Goal: Communication & Community: Answer question/provide support

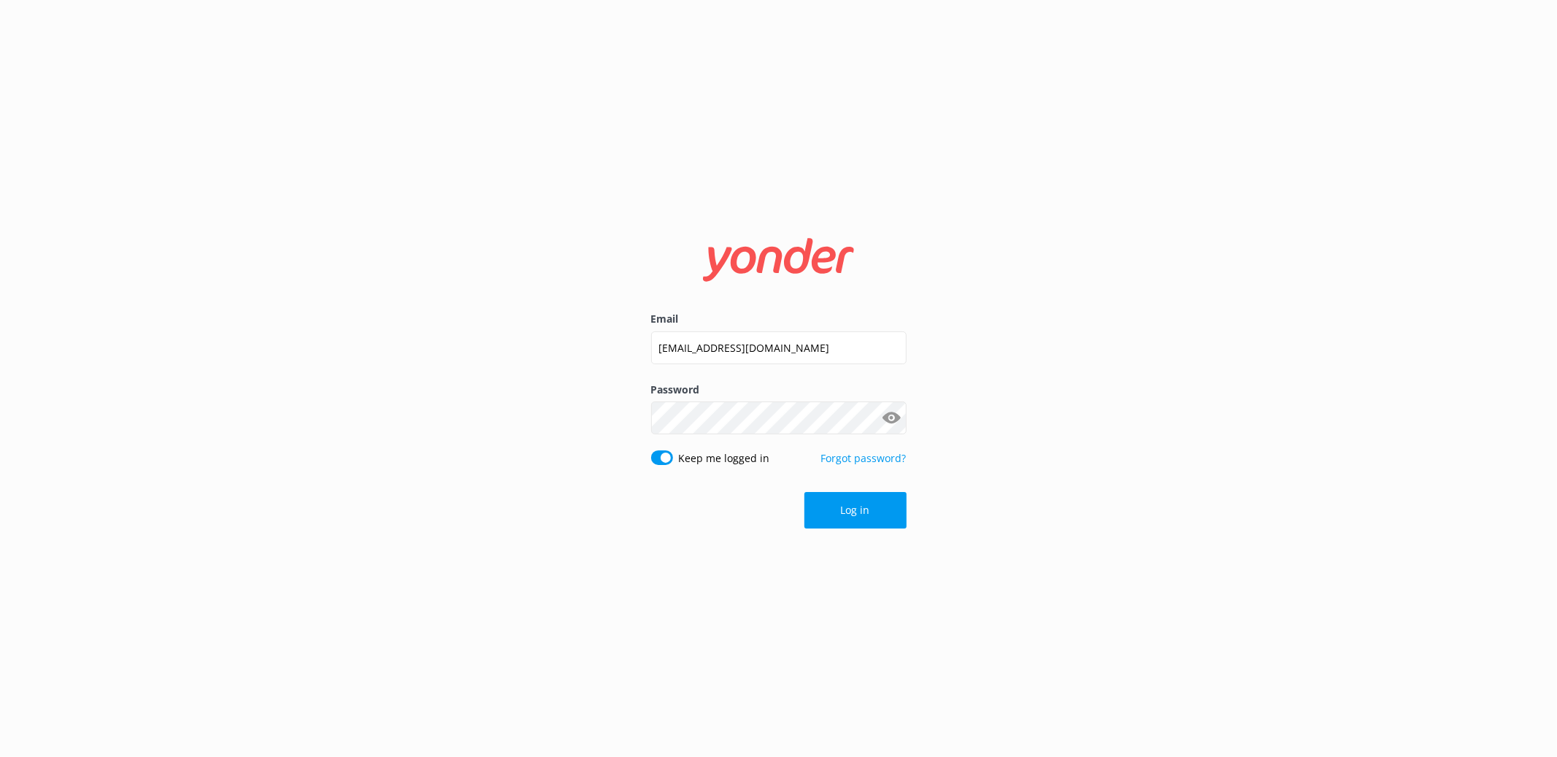
click at [865, 532] on form "Email [EMAIL_ADDRESS][DOMAIN_NAME] Password Show password Keep me logged in For…" at bounding box center [779, 378] width 256 height 320
click at [869, 523] on button "Log in" at bounding box center [856, 510] width 102 height 37
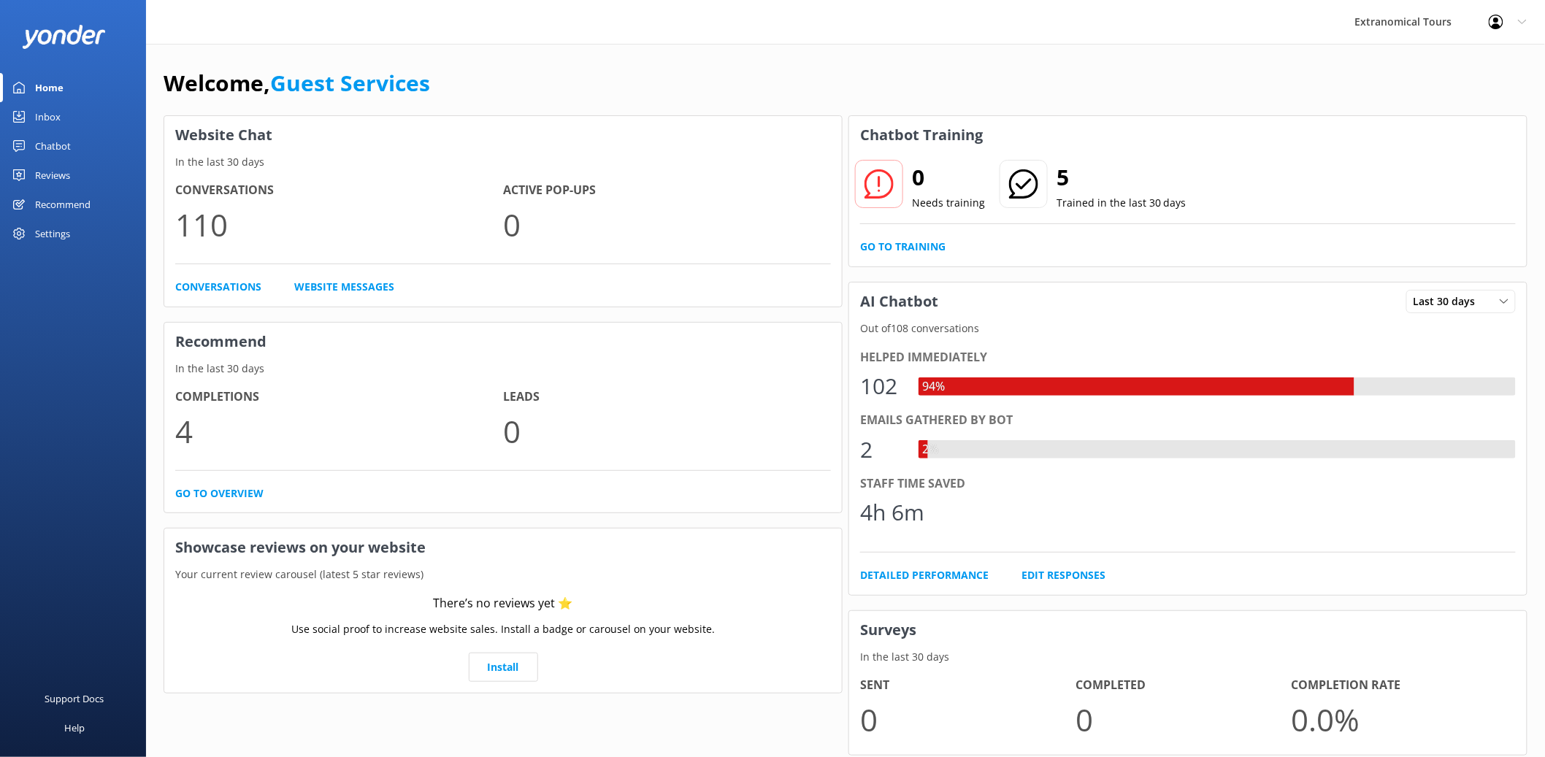
click at [64, 122] on link "Inbox" at bounding box center [73, 116] width 146 height 29
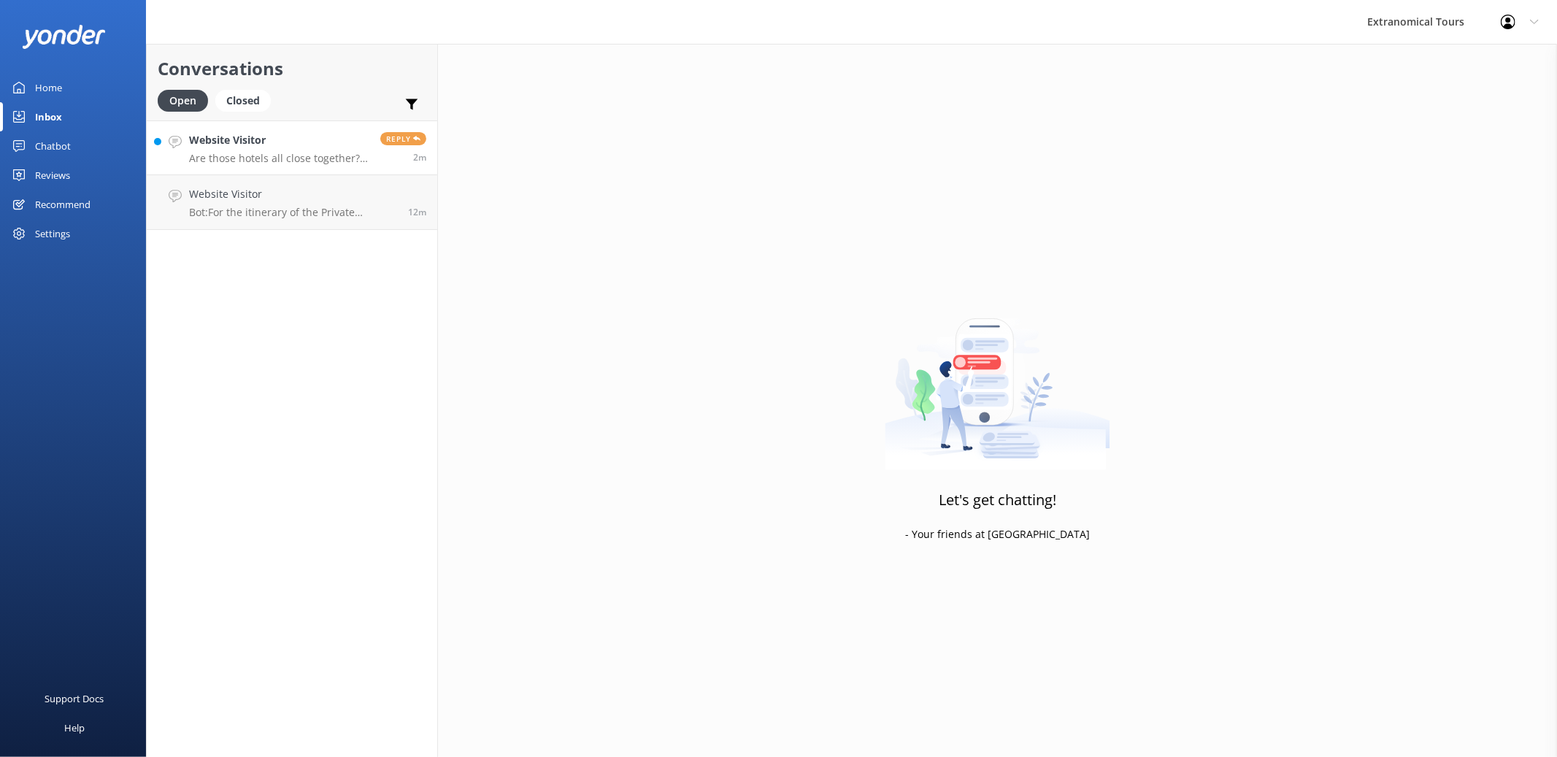
click at [200, 157] on p "Are those hotels all close together? I guess maybe I should ask for the address…" at bounding box center [279, 158] width 180 height 13
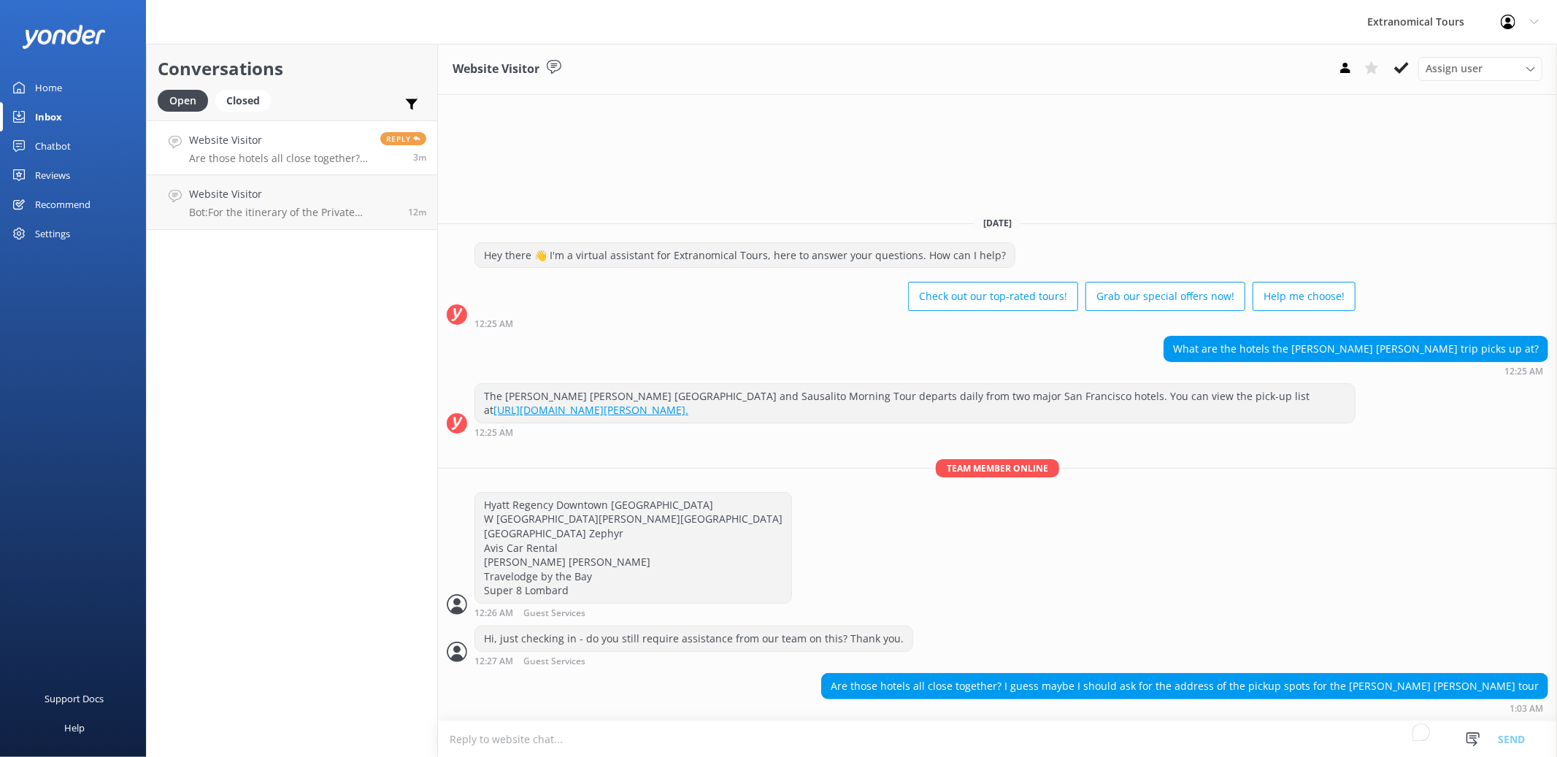
click at [356, 602] on div "Conversations Open Closed Important Assigned to me Unassigned Website Visitor A…" at bounding box center [292, 400] width 292 height 713
click at [479, 736] on textarea "To enrich screen reader interactions, please activate Accessibility in Grammarl…" at bounding box center [997, 739] width 1119 height 36
click at [1367, 541] on div "Hyatt Regency Downtown [GEOGRAPHIC_DATA] W [GEOGRAPHIC_DATA][PERSON_NAME][GEOGR…" at bounding box center [997, 555] width 1119 height 126
click at [499, 743] on textarea "To enrich screen reader interactions, please activate Accessibility in Grammarl…" at bounding box center [997, 739] width 1119 height 36
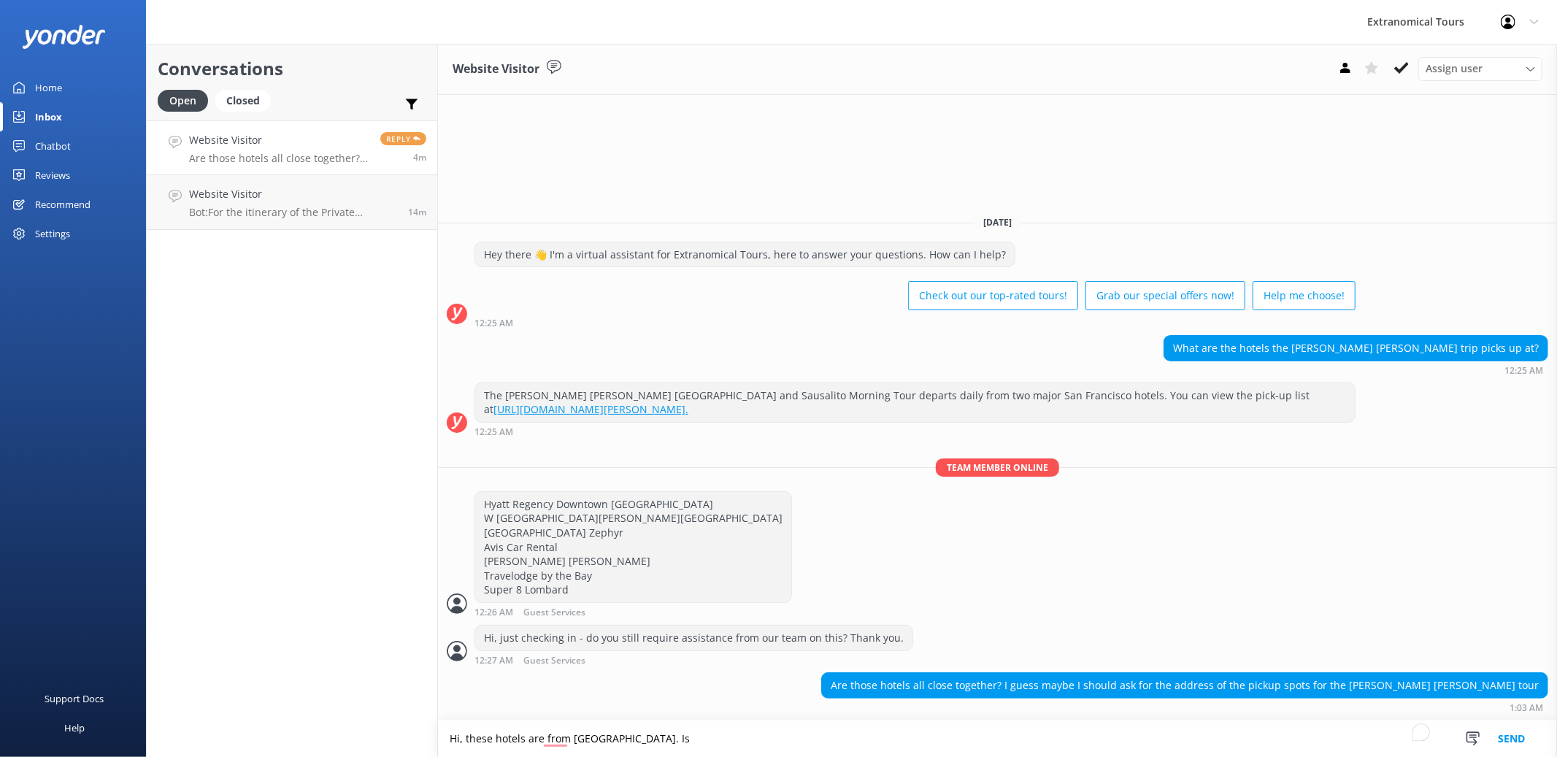
click at [568, 741] on textarea "Hi, these hotels are from [GEOGRAPHIC_DATA]. Is" at bounding box center [997, 739] width 1119 height 37
click at [699, 736] on textarea "Hi, these hotels are in Downtown [GEOGRAPHIC_DATA]. Is" at bounding box center [997, 739] width 1119 height 37
paste textarea "Exclusive [PERSON_NAME] [PERSON_NAME], Napa & Sonoma Valley Wine Tour"
paste textarea "[PERSON_NAME] [PERSON_NAME] [GEOGRAPHIC_DATA] and [GEOGRAPHIC_DATA]"
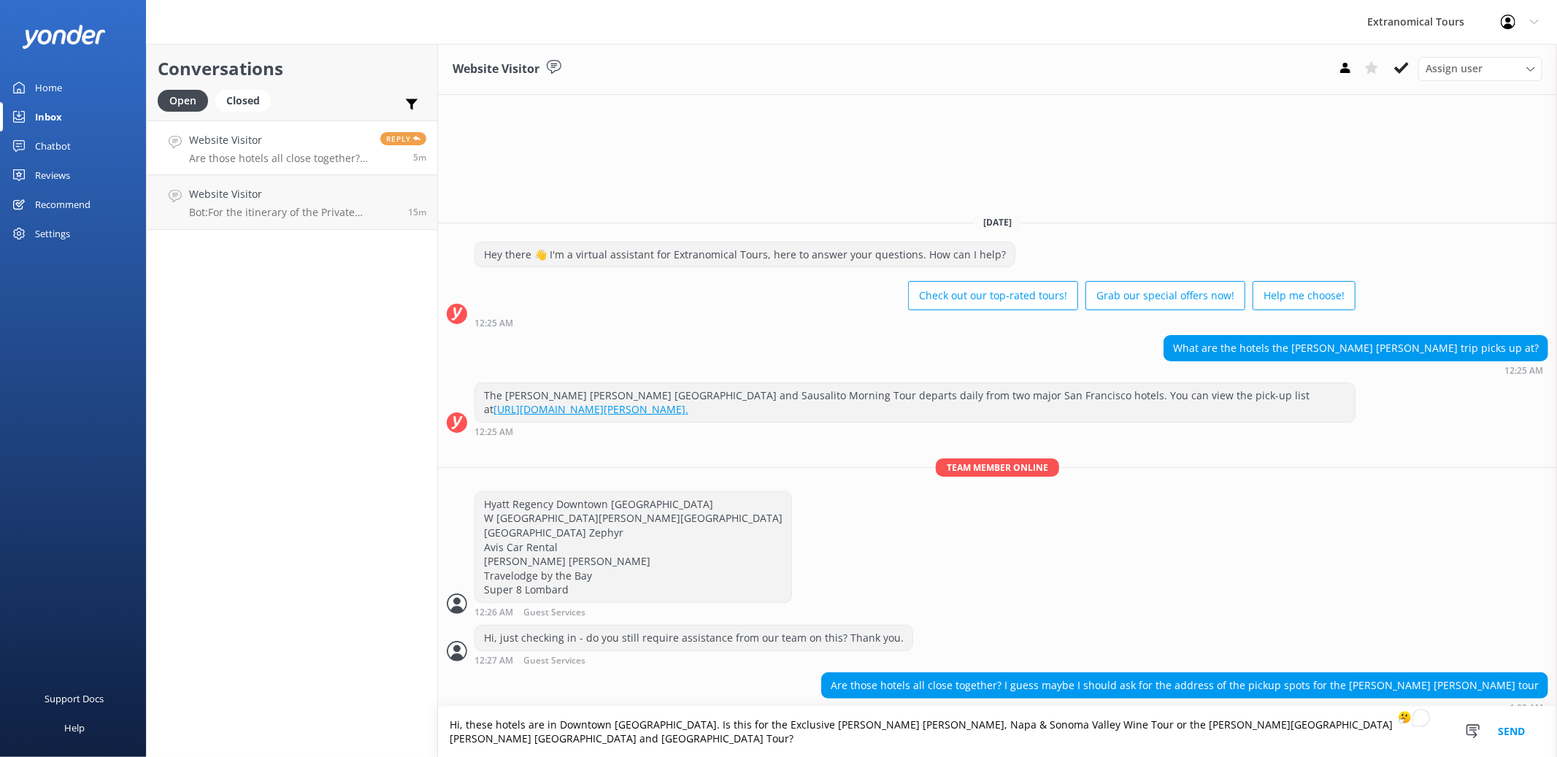
click at [461, 741] on textarea "Hi, these hotels are in Downtown [GEOGRAPHIC_DATA]. Is this for the Exclusive […" at bounding box center [997, 732] width 1119 height 50
type textarea "Hi, this is [PERSON_NAME]. These hotels are in Downtown [GEOGRAPHIC_DATA]. Is t…"
click at [1506, 740] on button "Send" at bounding box center [1511, 732] width 55 height 50
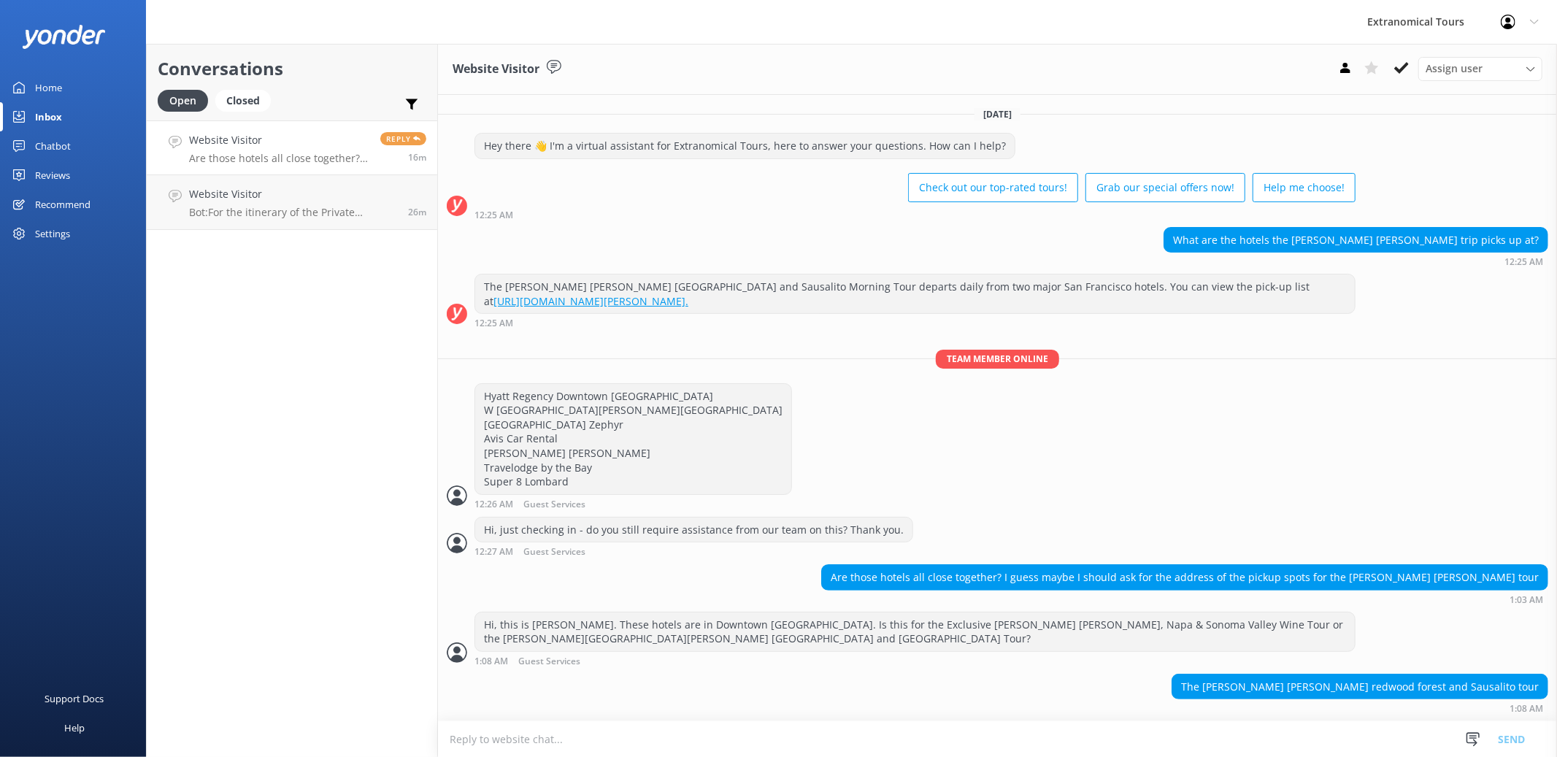
scroll to position [57, 0]
click at [640, 745] on textarea "To enrich screen reader interactions, please activate Accessibility in Grammarl…" at bounding box center [997, 739] width 1119 height 36
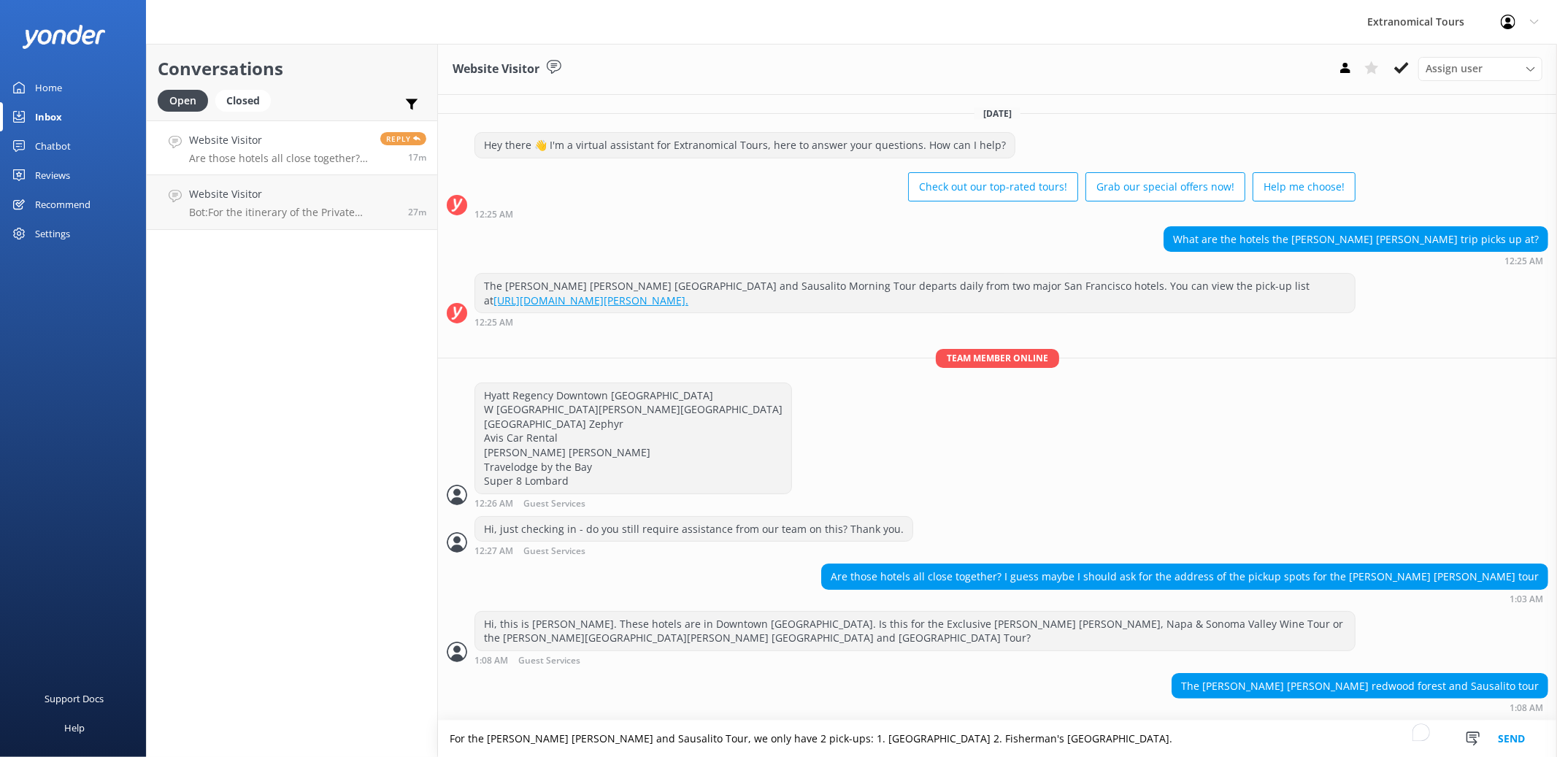
type textarea "For the [PERSON_NAME] [PERSON_NAME] and Sausalito Tour, we only have 2 pick-ups…"
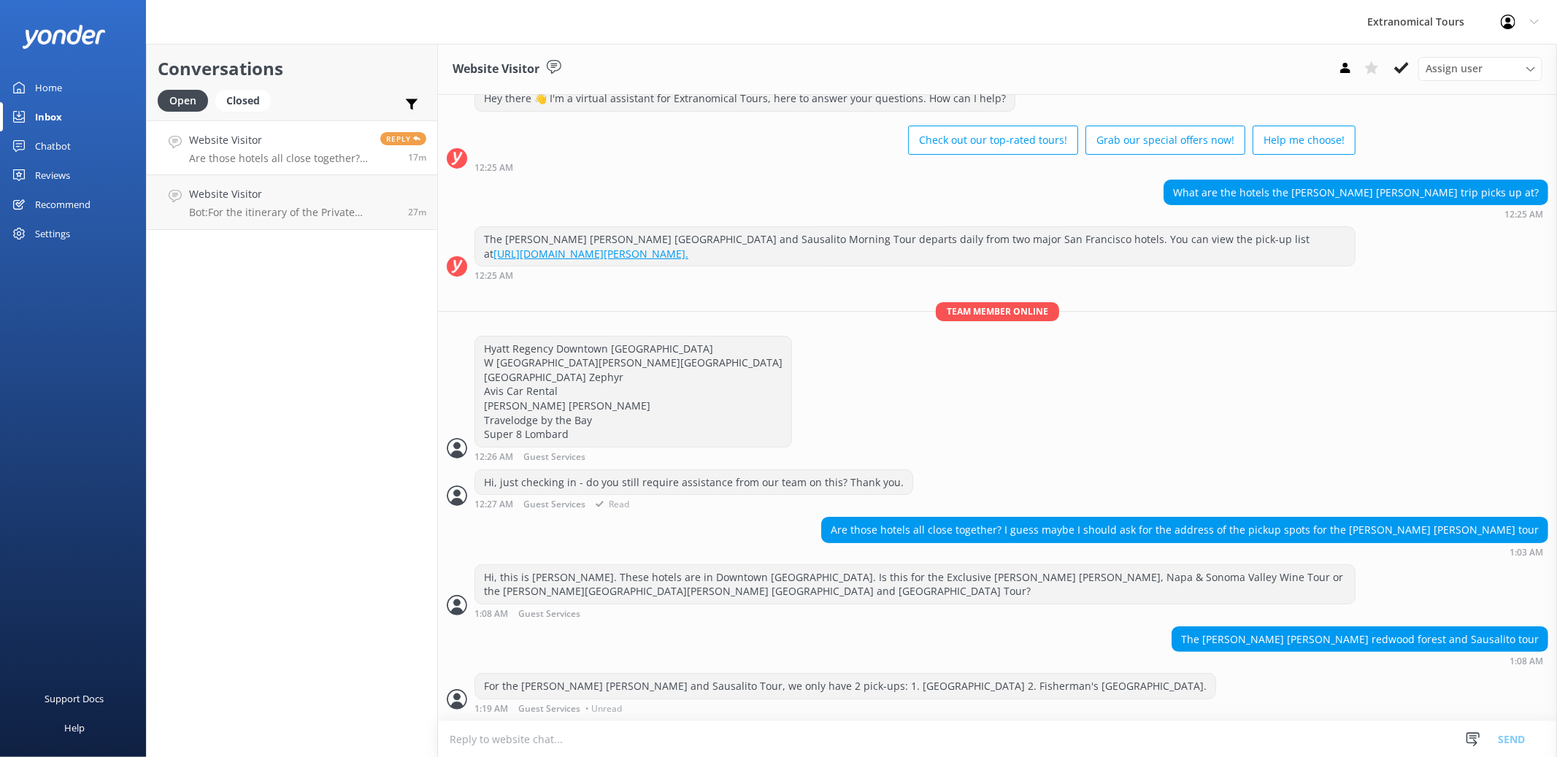
scroll to position [104, 0]
click at [690, 730] on textarea "To enrich screen reader interactions, please activate Accessibility in Grammarl…" at bounding box center [997, 739] width 1119 height 36
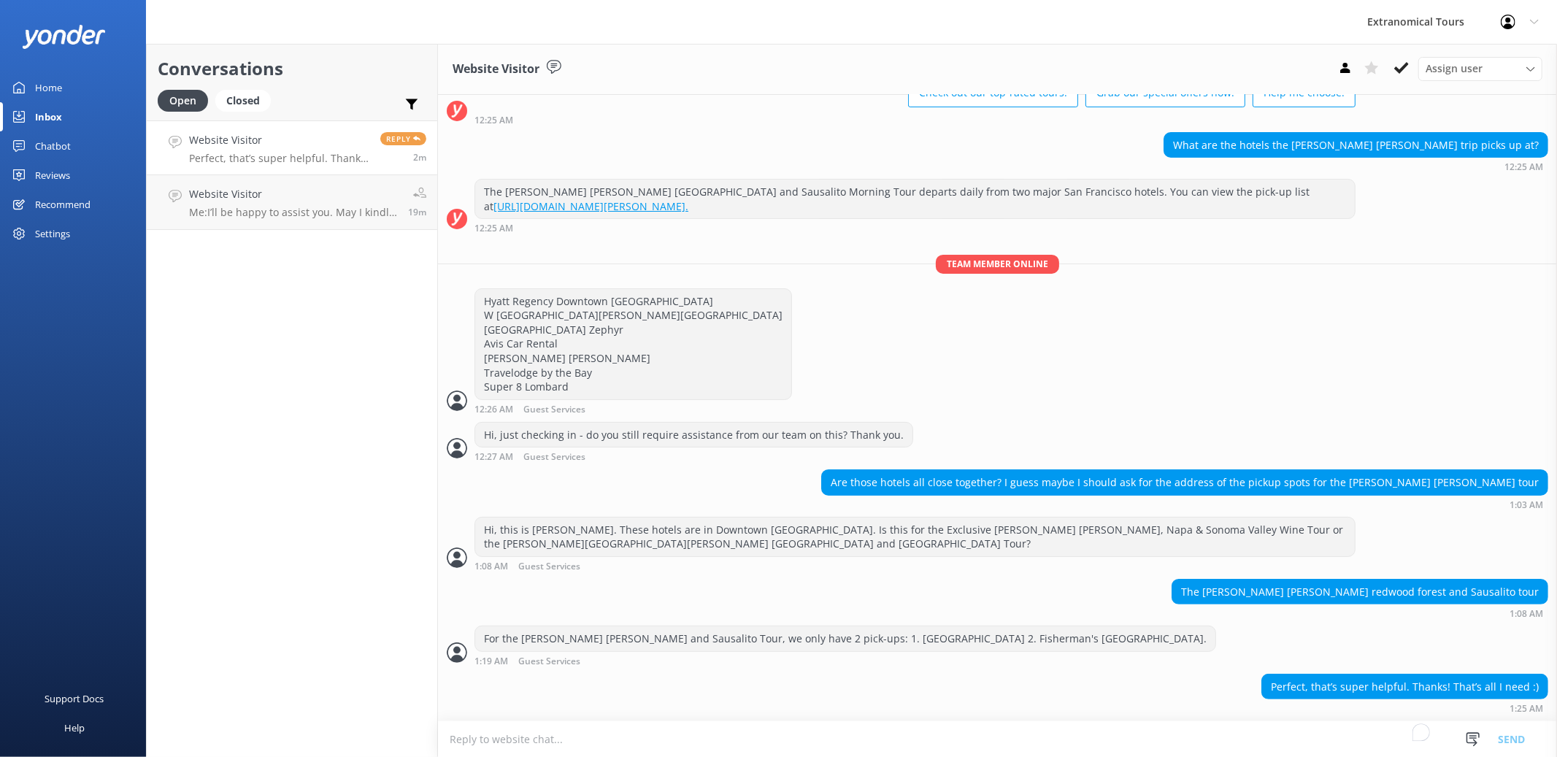
scroll to position [152, 0]
